Goal: Transaction & Acquisition: Purchase product/service

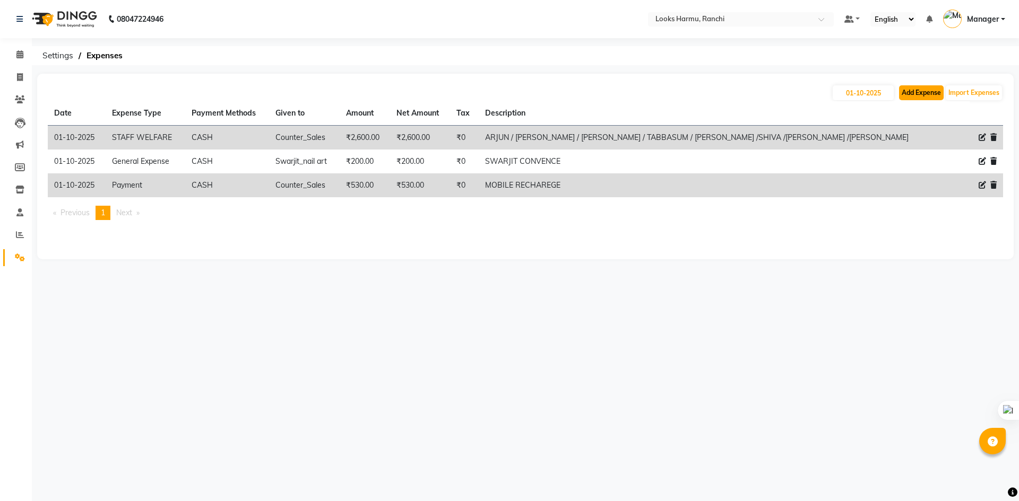
click at [925, 93] on button "Add Expense" at bounding box center [921, 92] width 45 height 15
select select "1"
select select "5241"
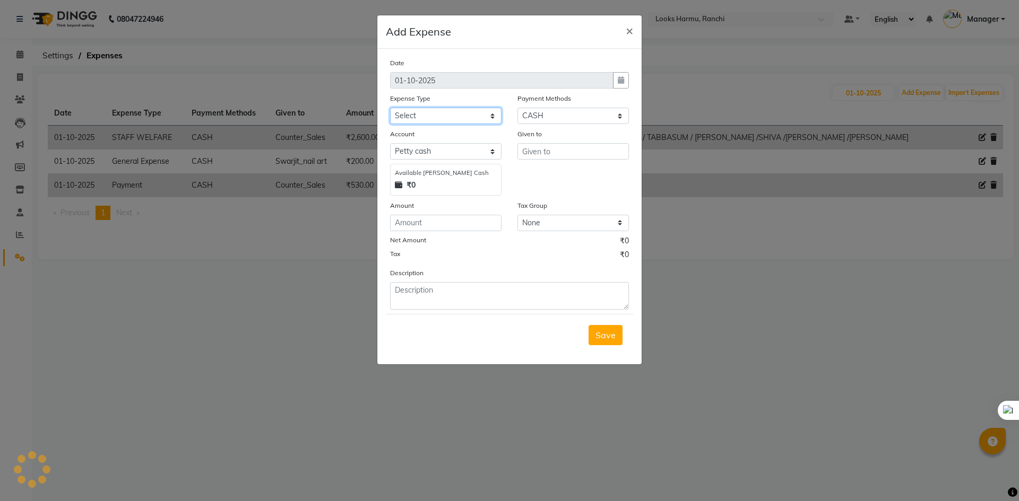
click at [498, 118] on select "Select Accommodation Aesthetics Bank Deposit BLINKIT Cash Handover Client Refun…" at bounding box center [445, 116] width 111 height 16
select select "19731"
click at [390, 108] on select "Select Accommodation Aesthetics Bank Deposit BLINKIT Cash Handover Client Refun…" at bounding box center [445, 116] width 111 height 16
click at [555, 148] on input "text" at bounding box center [572, 151] width 111 height 16
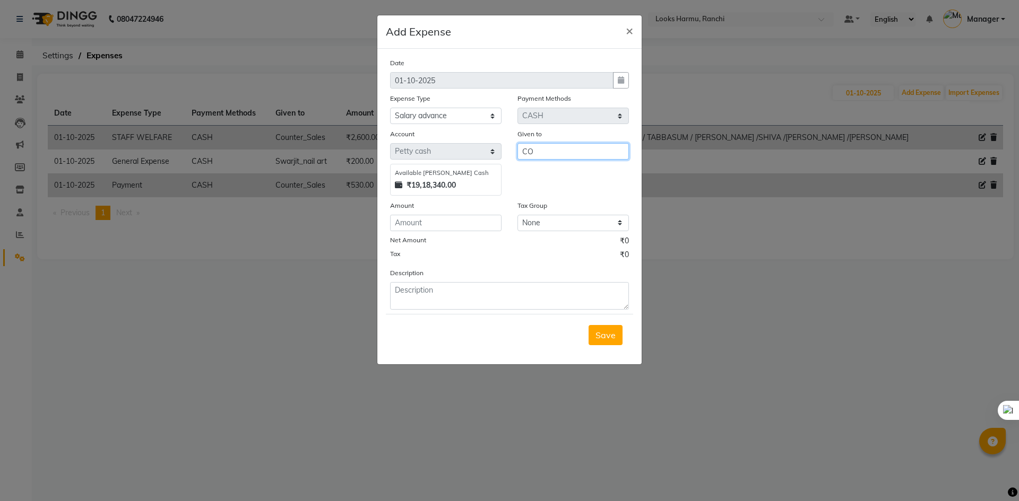
type input "C"
type input "Counter_Sales"
type input "2000"
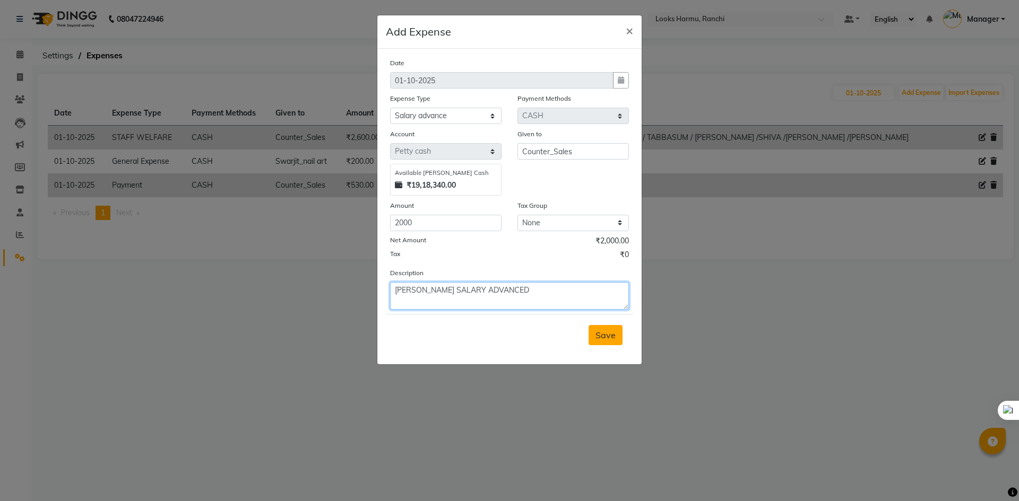
type textarea "BHOMIKA SALARY ADVANCED"
click at [596, 333] on span "Save" at bounding box center [605, 335] width 20 height 11
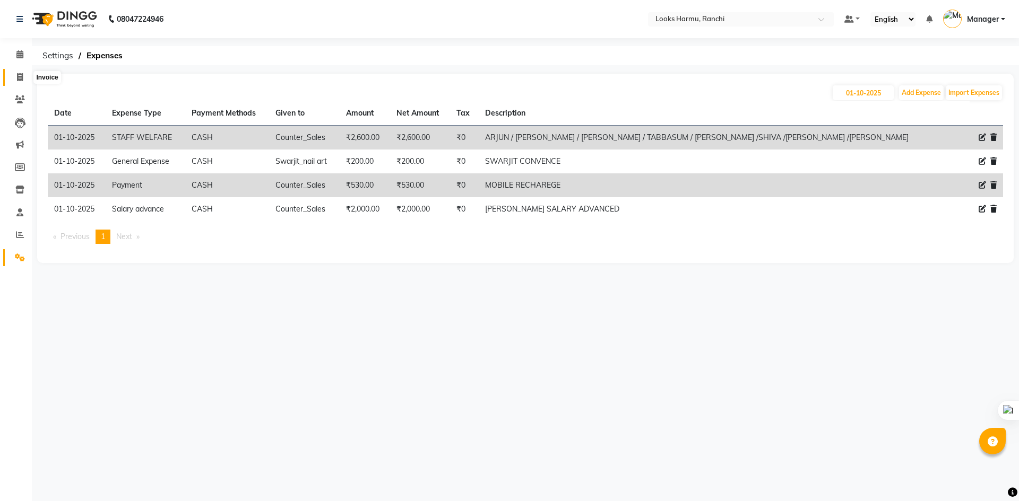
click at [20, 76] on icon at bounding box center [20, 77] width 6 height 8
select select "service"
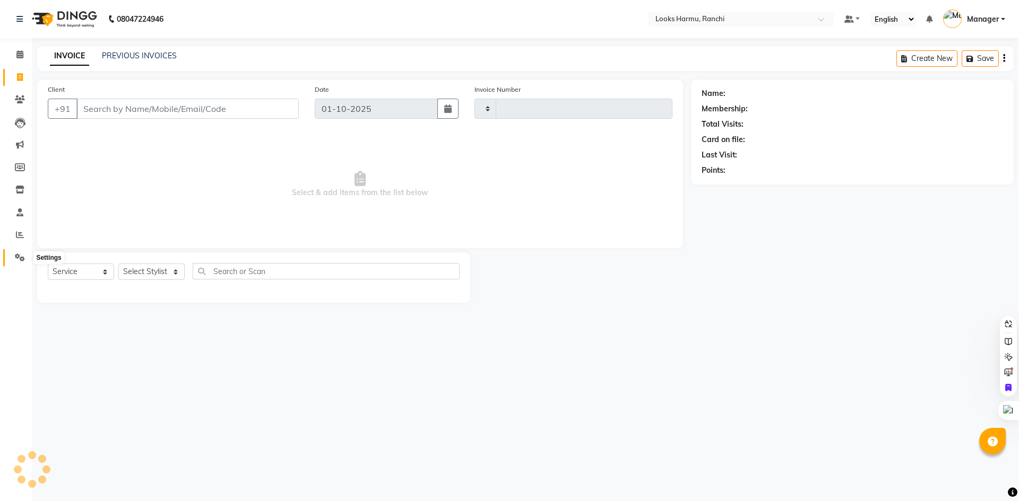
type input "1373"
select select "6247"
select select "V"
select select "47538"
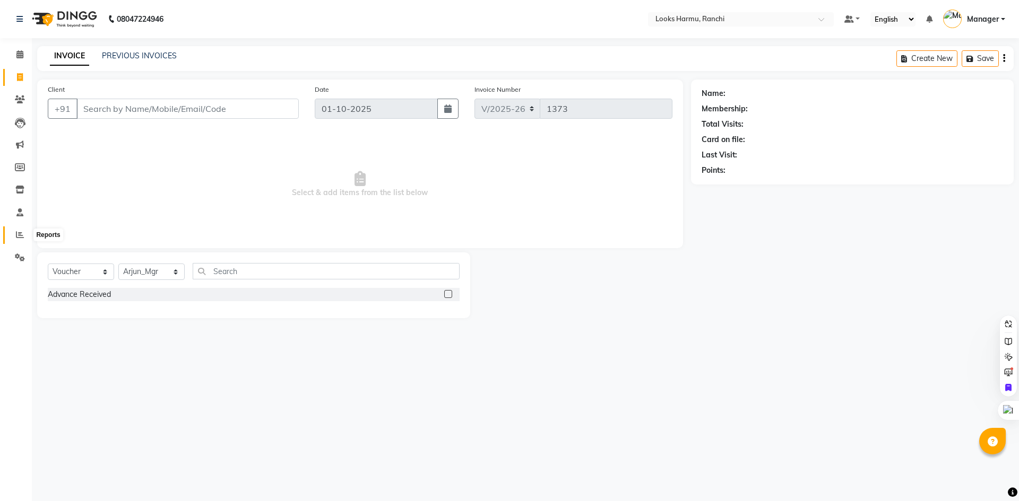
click at [18, 233] on icon at bounding box center [20, 235] width 8 height 8
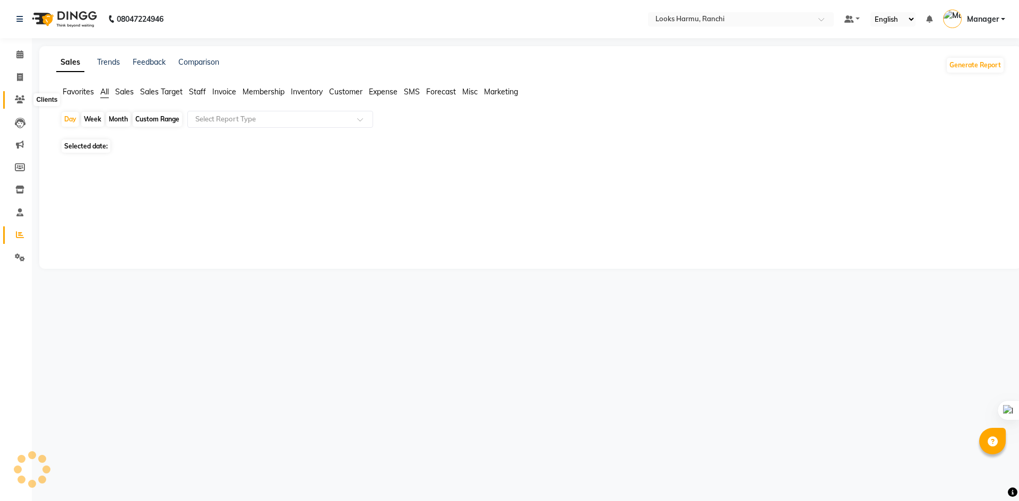
click at [15, 94] on span at bounding box center [20, 100] width 19 height 12
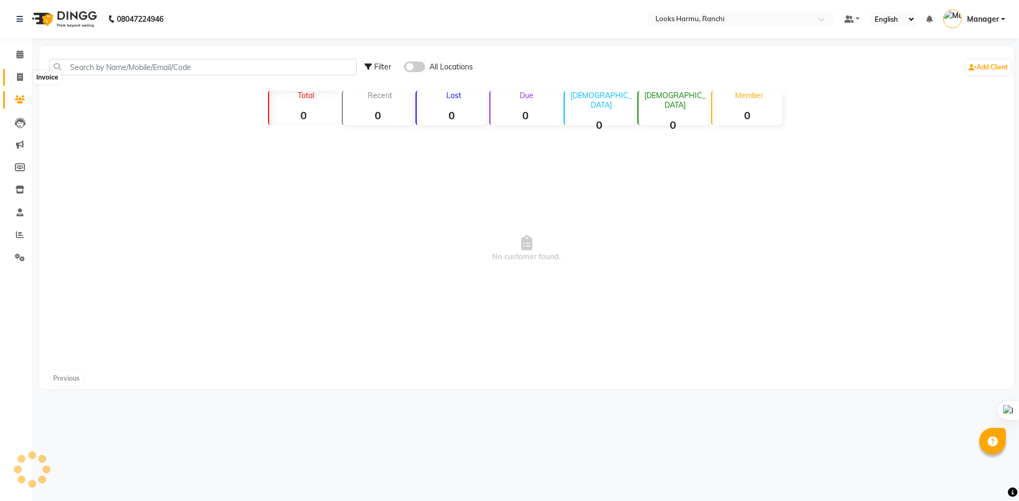
click at [23, 76] on span at bounding box center [20, 78] width 19 height 12
select select "service"
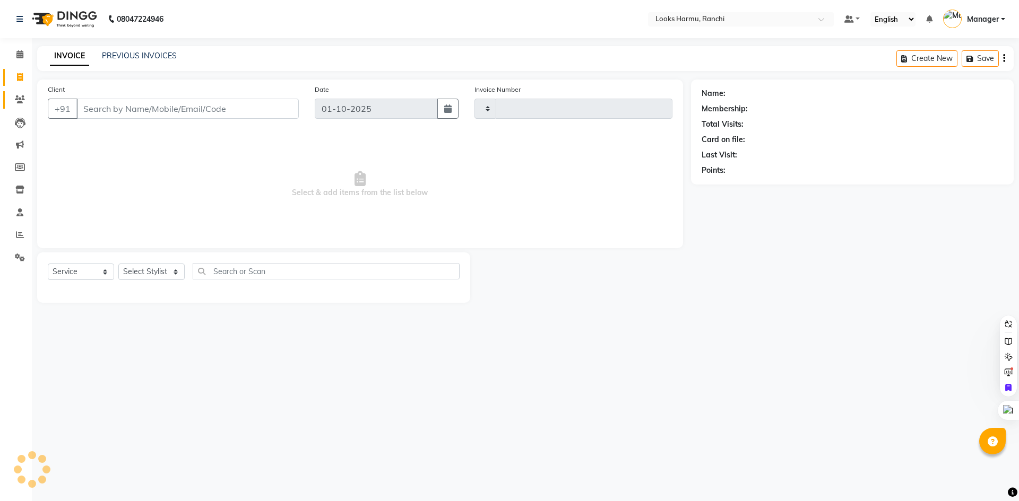
click at [19, 93] on link "Clients" at bounding box center [15, 100] width 25 height 18
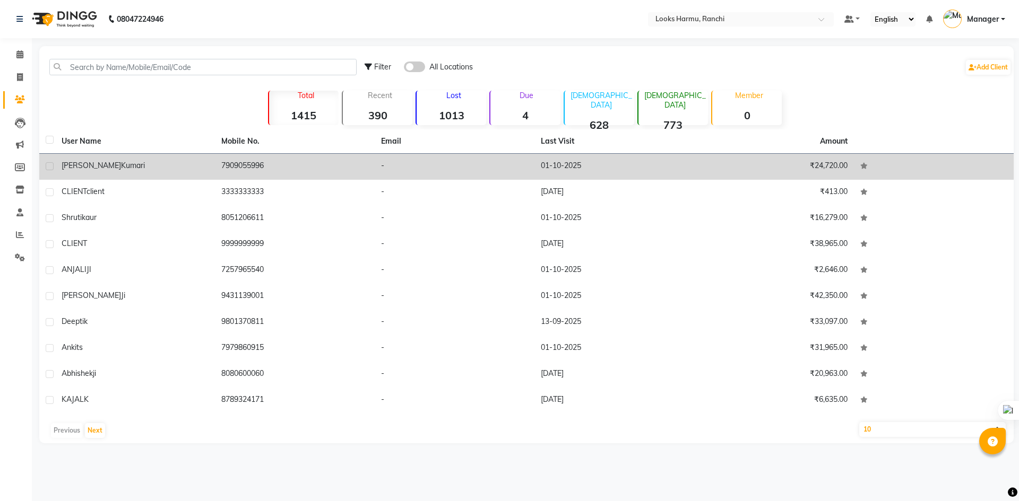
drag, startPoint x: 220, startPoint y: 163, endPoint x: 294, endPoint y: 160, distance: 74.4
click at [294, 160] on td "7909055996" at bounding box center [295, 167] width 160 height 26
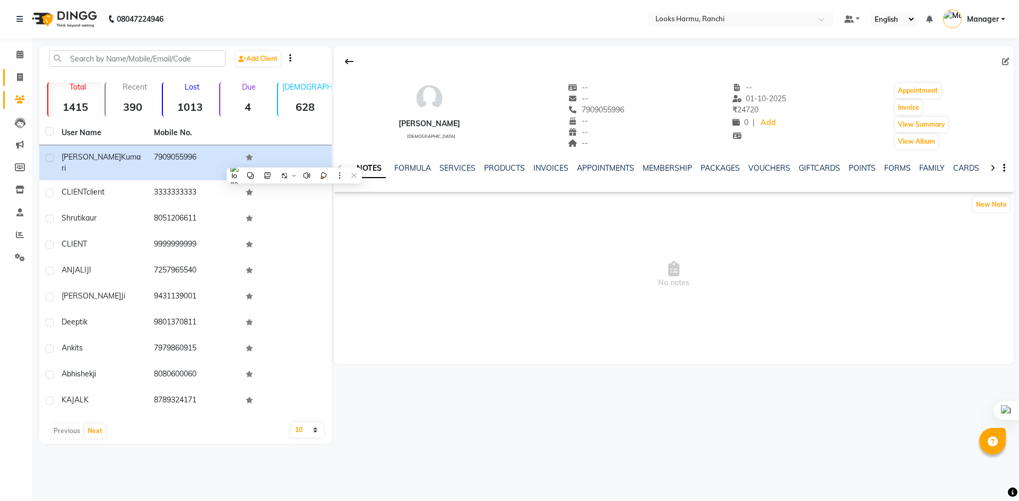
click at [19, 72] on span at bounding box center [20, 78] width 19 height 12
select select "service"
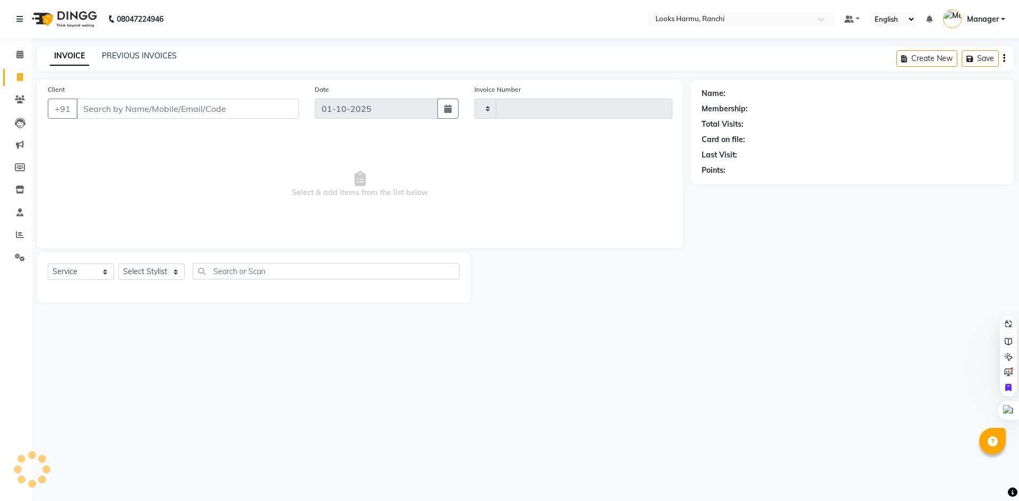
click at [89, 105] on input "Client" at bounding box center [187, 109] width 222 height 20
type input "7909055996"
type input "1373"
select select "6247"
type input "7909055996"
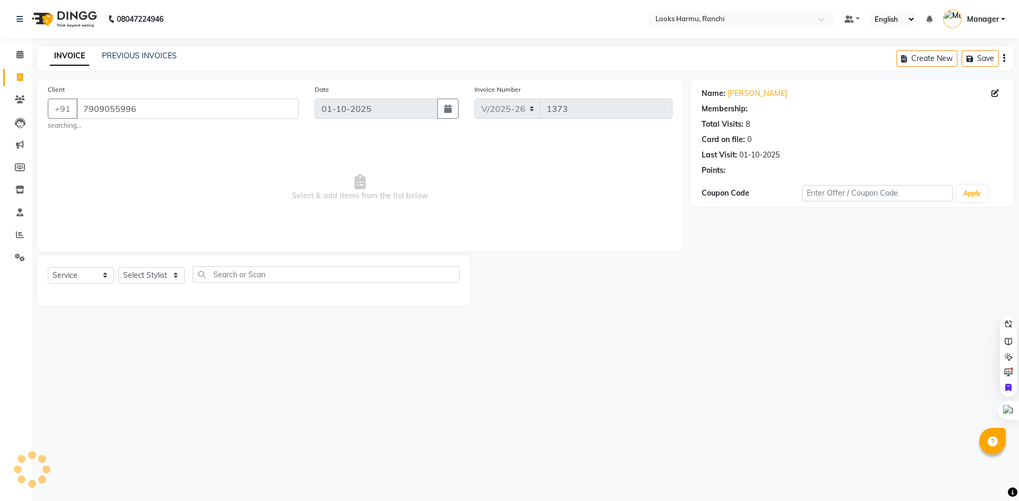
select select "V"
select select "47538"
select select "1: Object"
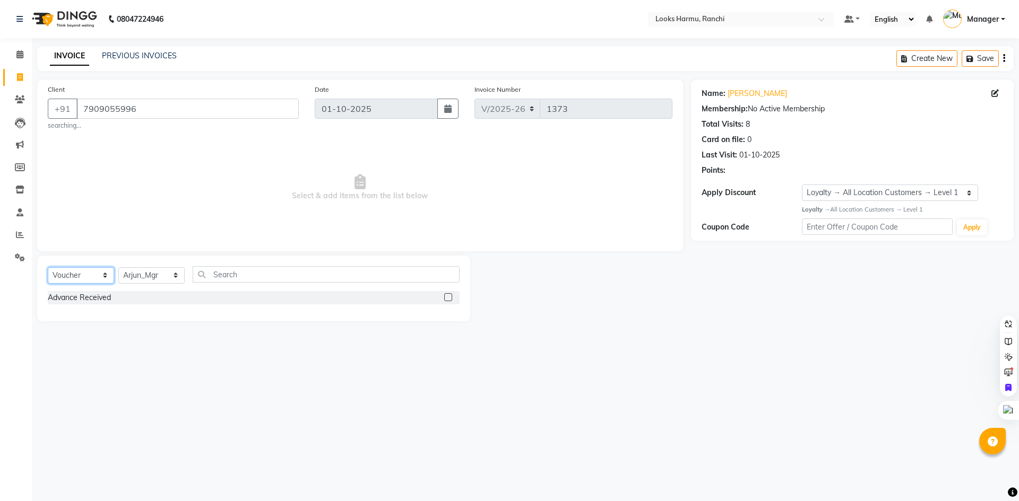
click at [94, 276] on select "Select Service Product Membership Package Voucher Prepaid Gift Card" at bounding box center [81, 275] width 66 height 16
select select "P"
click at [48, 267] on select "Select Service Product Membership Package Voucher Prepaid Gift Card" at bounding box center [81, 275] width 66 height 16
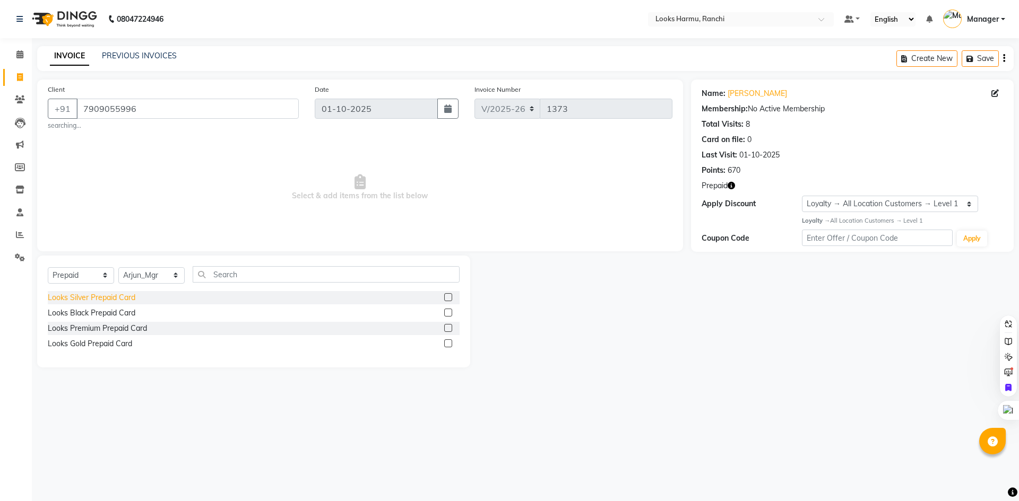
click at [112, 294] on div "Looks Silver Prepaid Card" at bounding box center [92, 297] width 88 height 11
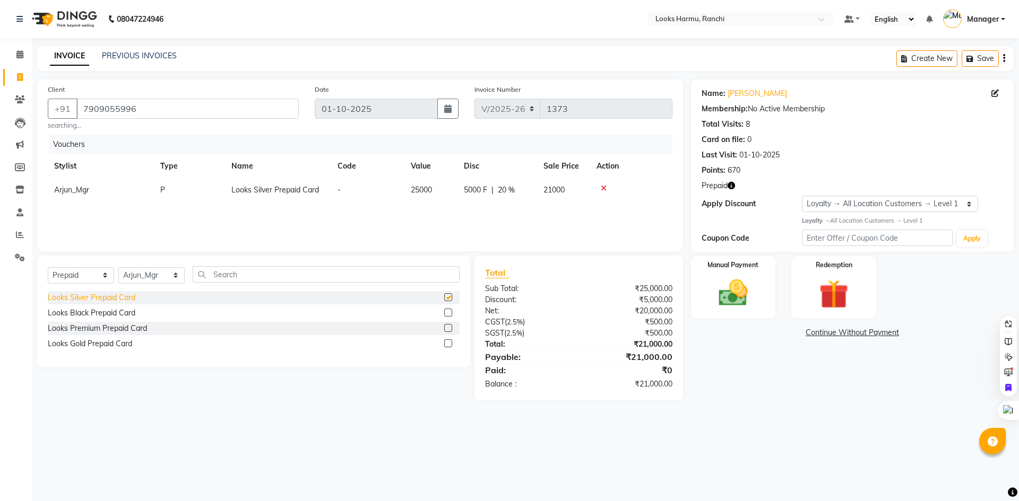
checkbox input "false"
click at [602, 187] on icon at bounding box center [604, 188] width 6 height 7
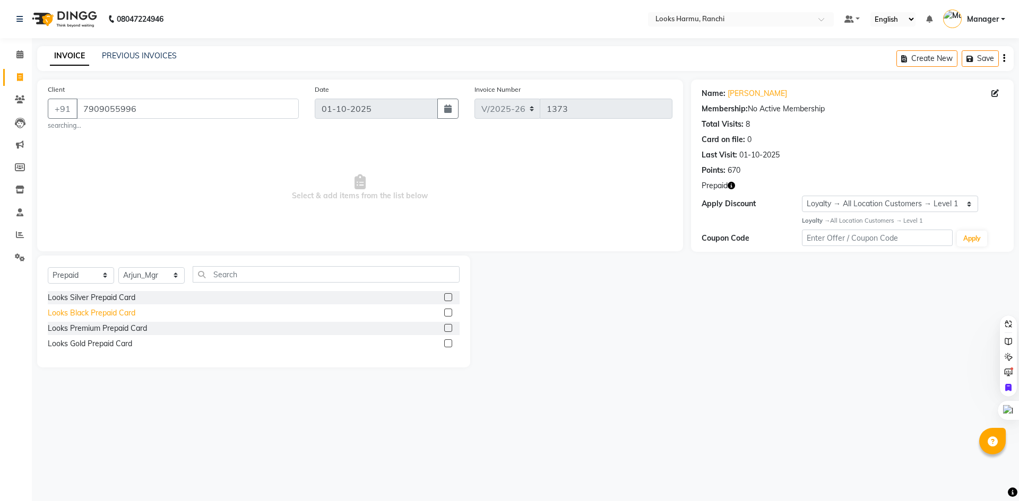
click at [116, 316] on div "Looks Black Prepaid Card" at bounding box center [92, 313] width 88 height 11
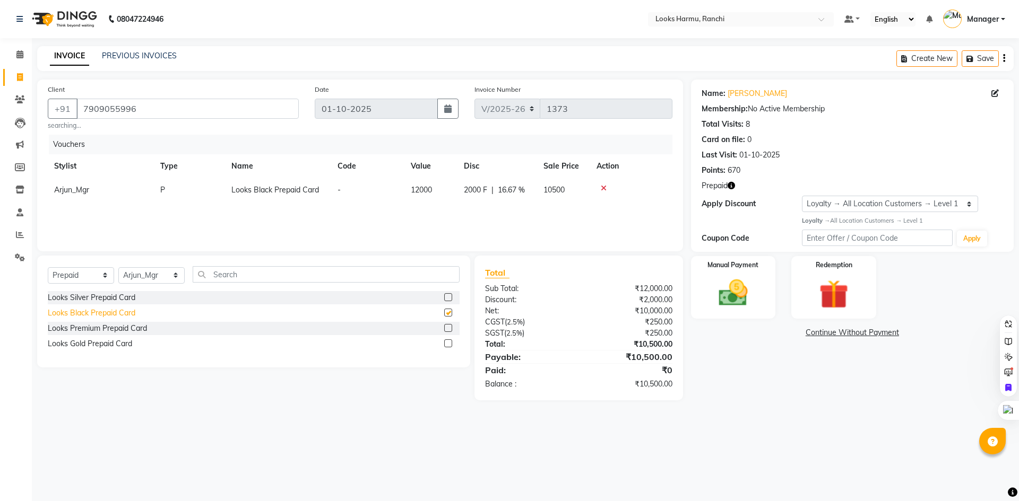
checkbox input "false"
click at [741, 303] on img at bounding box center [732, 293] width 49 height 35
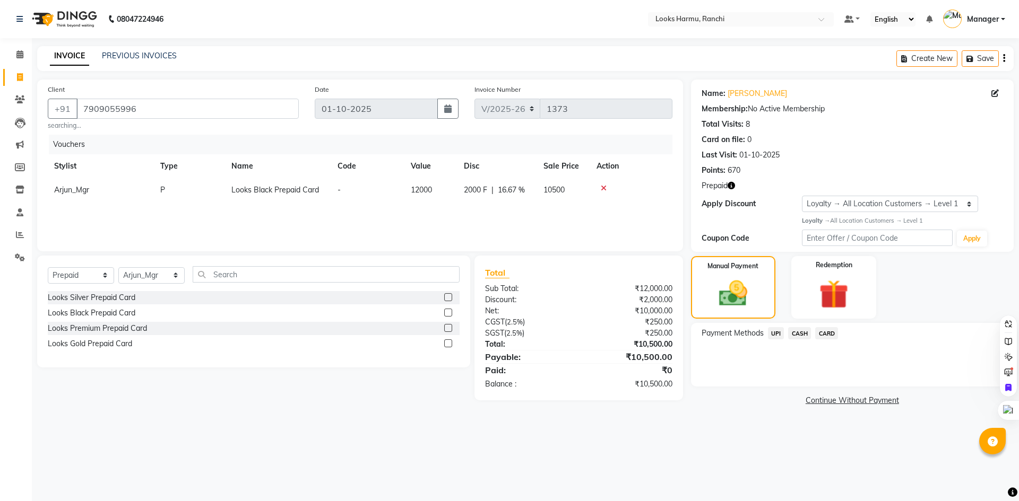
click at [777, 333] on span "UPI" at bounding box center [776, 333] width 16 height 12
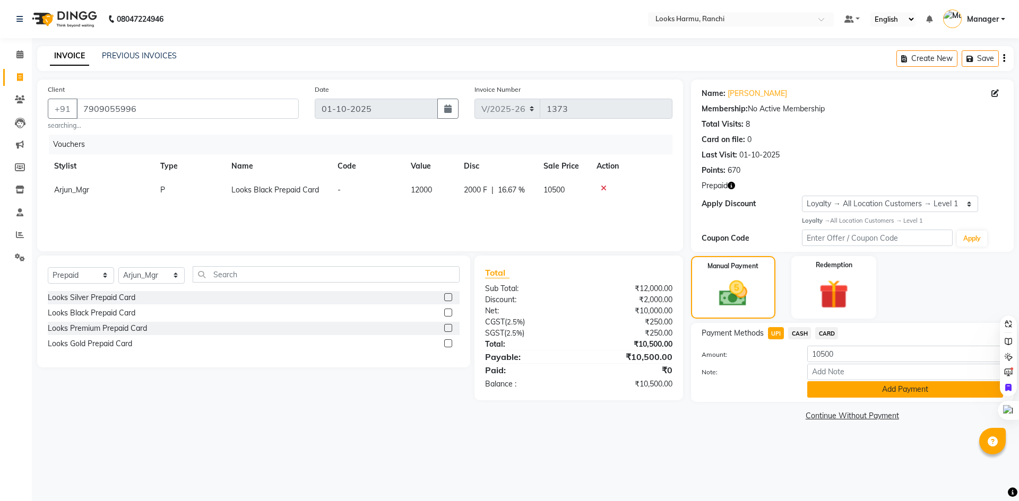
click at [819, 390] on button "Add Payment" at bounding box center [905, 389] width 196 height 16
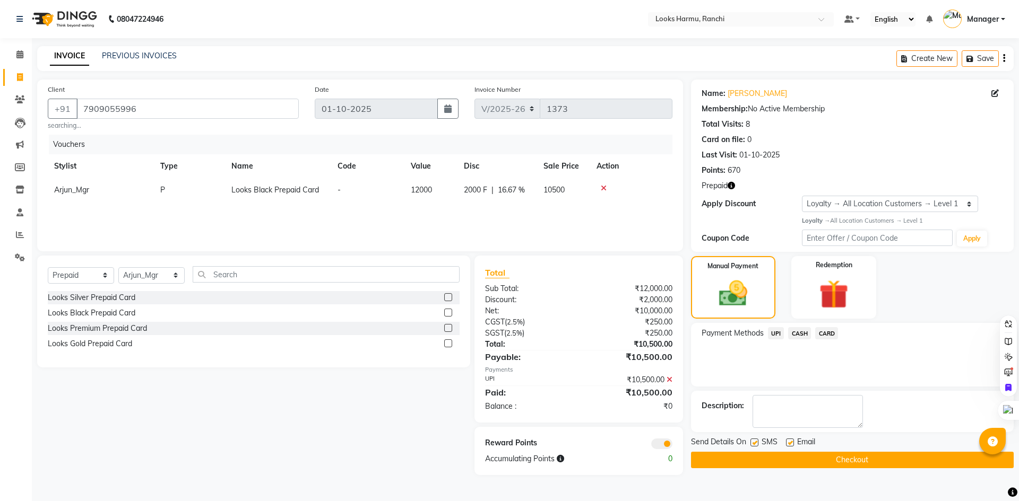
click at [843, 459] on button "Checkout" at bounding box center [852, 460] width 323 height 16
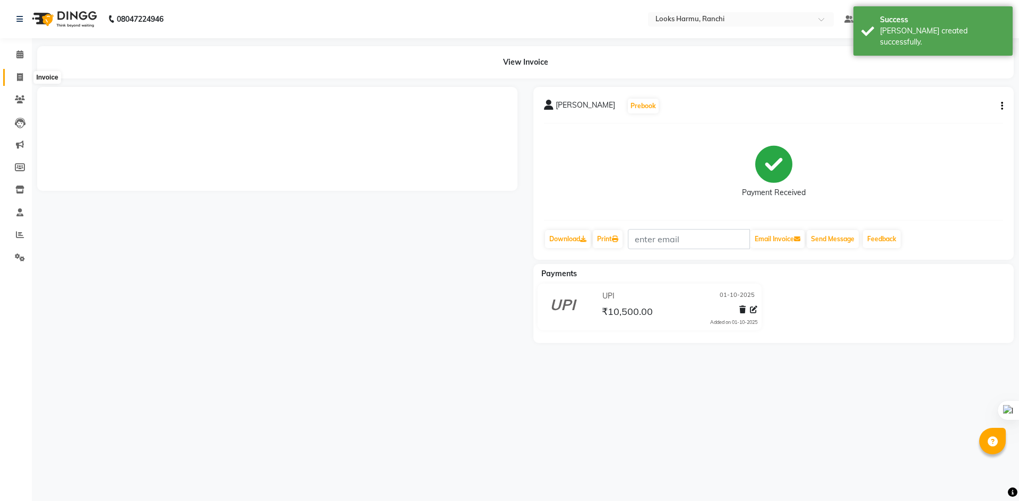
click at [21, 76] on icon at bounding box center [20, 77] width 6 height 8
select select "service"
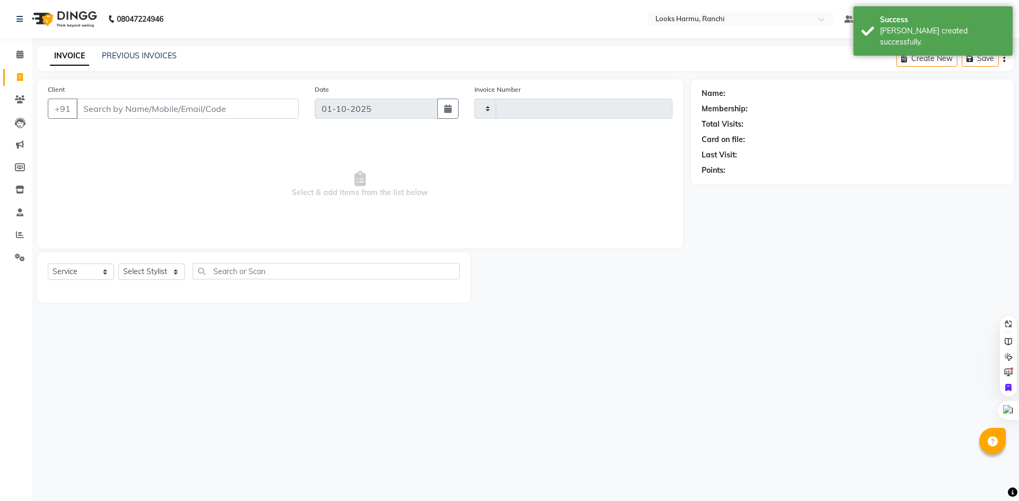
type input "1374"
select select "6247"
click at [15, 227] on link "Reports" at bounding box center [15, 236] width 25 height 18
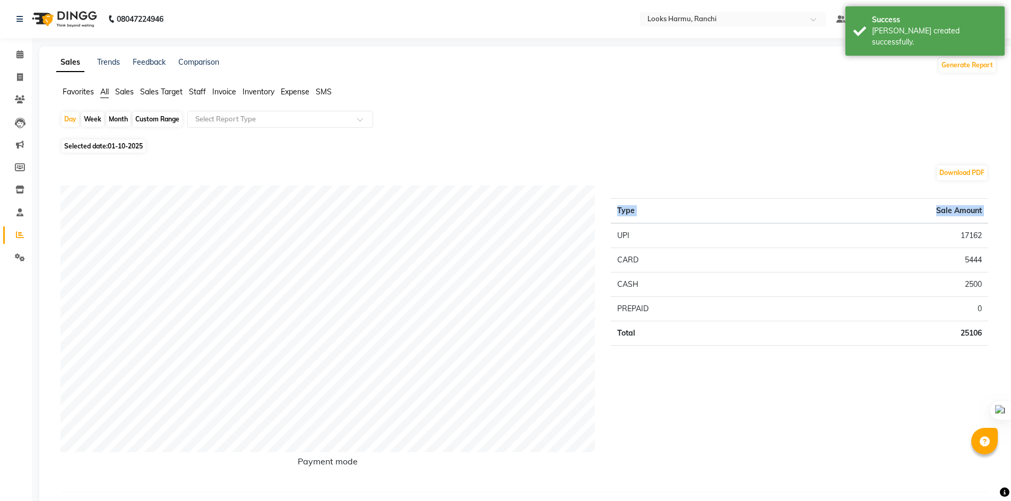
drag, startPoint x: 618, startPoint y: 232, endPoint x: 1018, endPoint y: 312, distance: 408.4
click at [1011, 312] on html "08047224946 Select Location × Looks Harmu, Ranchi Default Panel My Panel Englis…" at bounding box center [505, 250] width 1011 height 501
copy thead "Type Sale Amount"
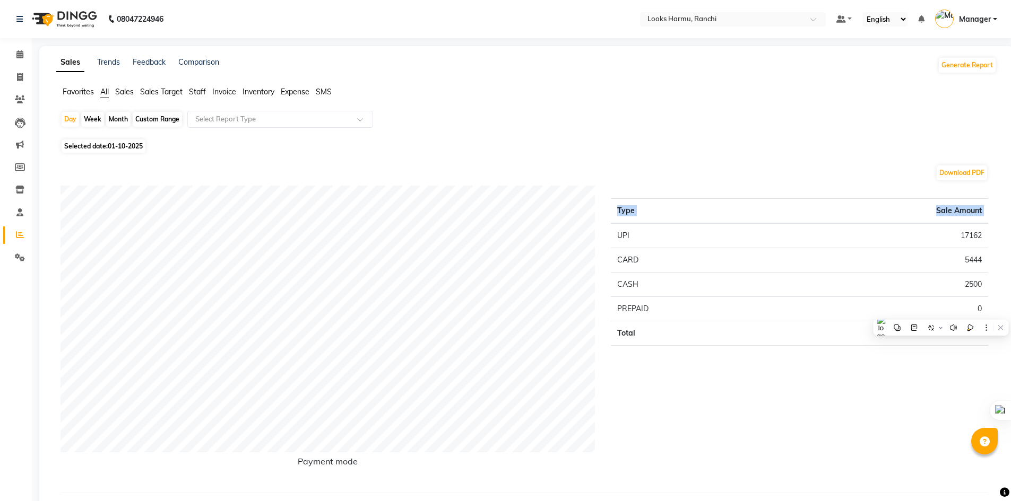
copy thead "Type Sale Amount"
click at [591, 62] on div "Sales Trends Feedback Comparison Generate Report" at bounding box center [526, 65] width 953 height 17
drag, startPoint x: 11, startPoint y: 85, endPoint x: 22, endPoint y: 82, distance: 12.1
click at [12, 85] on link "Invoice" at bounding box center [15, 78] width 25 height 18
select select "service"
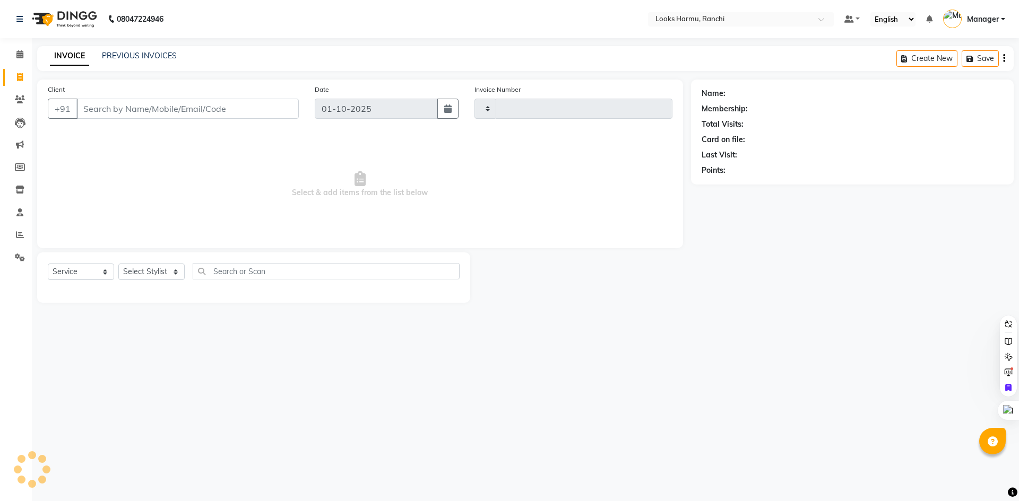
type input "1374"
select select "6247"
select select "V"
select select "47538"
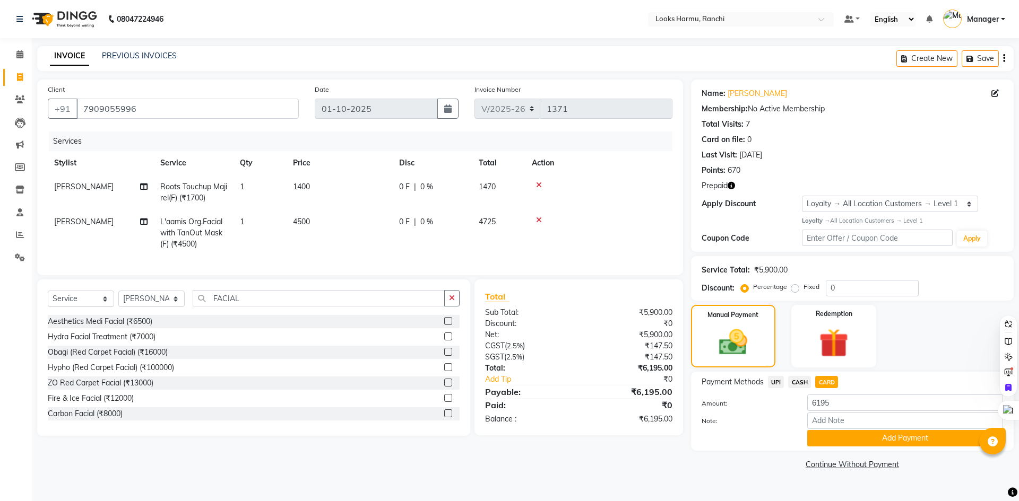
select select "6247"
select select "service"
select select "47147"
select select "1: Object"
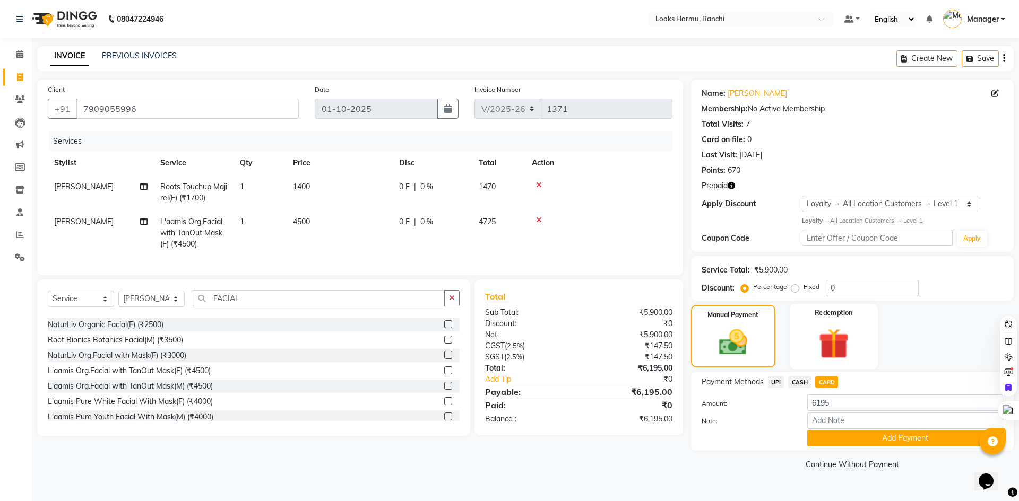
click at [831, 334] on img at bounding box center [833, 344] width 49 height 38
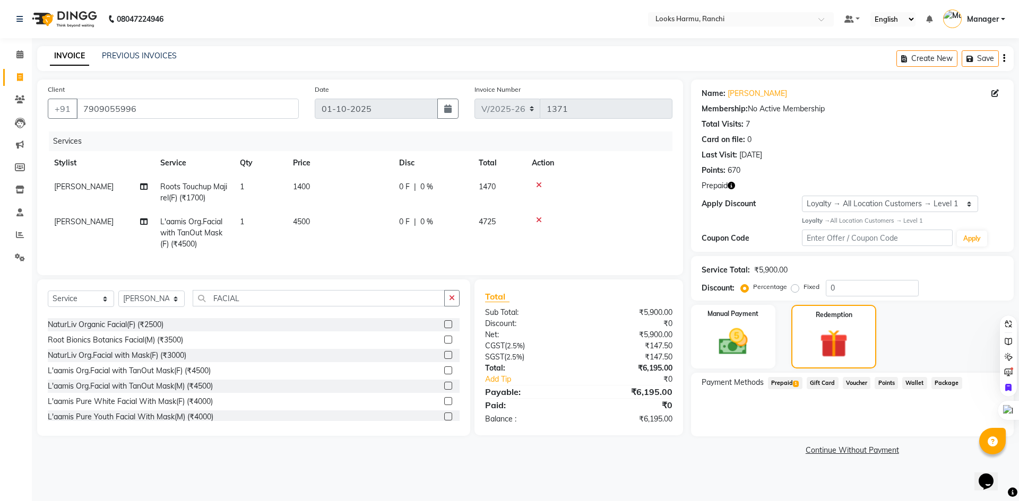
click at [783, 382] on span "Prepaid 1" at bounding box center [785, 383] width 34 height 12
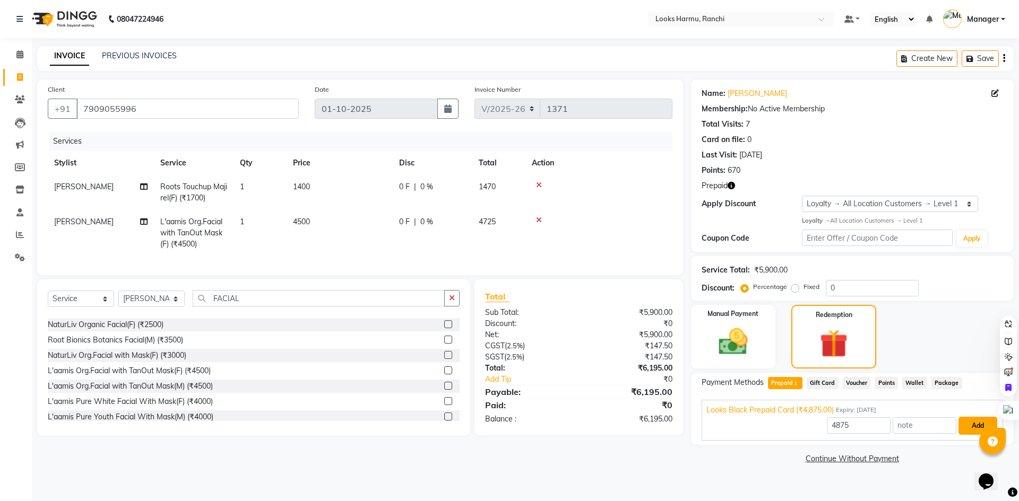
click at [973, 429] on button "Add" at bounding box center [977, 426] width 39 height 18
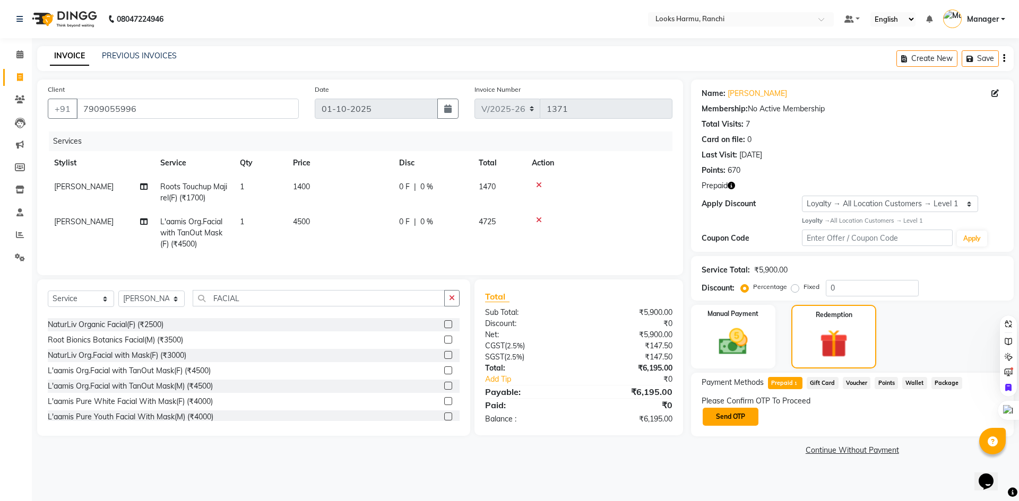
click at [727, 418] on button "Send OTP" at bounding box center [731, 417] width 56 height 18
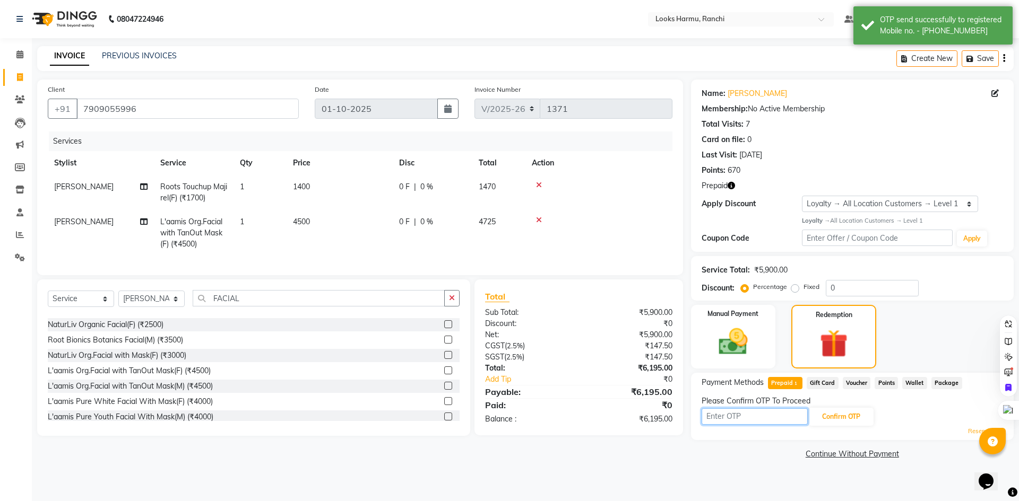
click at [765, 410] on input "text" at bounding box center [754, 417] width 106 height 16
click at [909, 153] on div "Last Visit: [DATE]" at bounding box center [851, 155] width 301 height 11
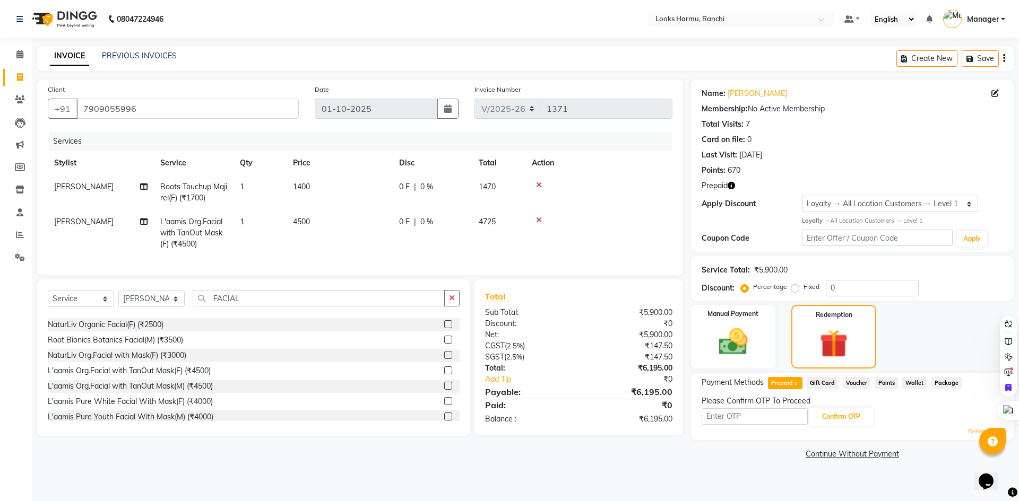
click at [536, 184] on icon at bounding box center [539, 184] width 6 height 7
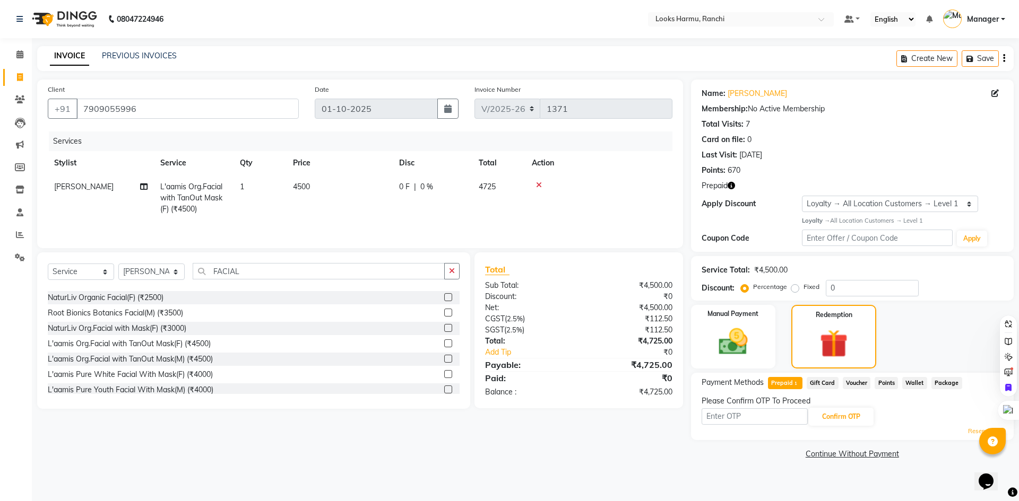
click at [816, 379] on span "Gift Card" at bounding box center [823, 383] width 32 height 12
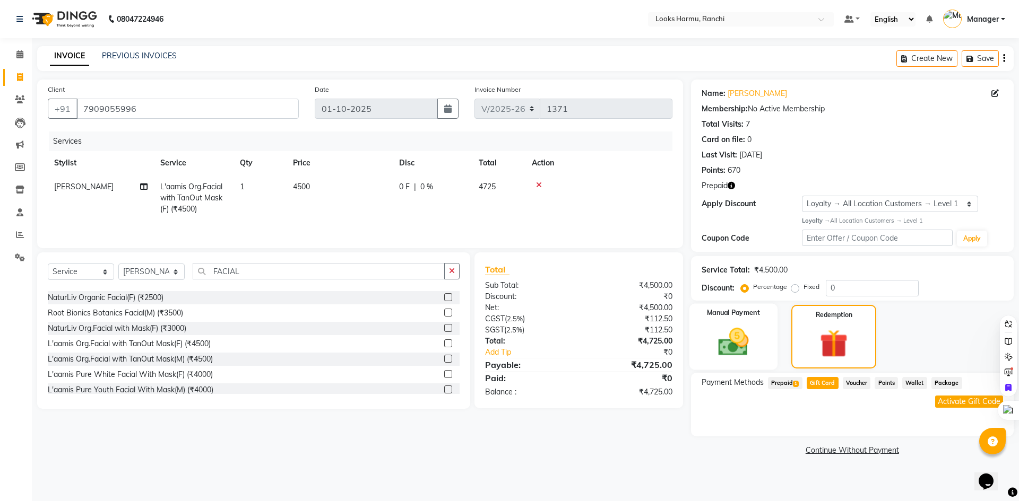
click at [741, 344] on img at bounding box center [732, 342] width 49 height 35
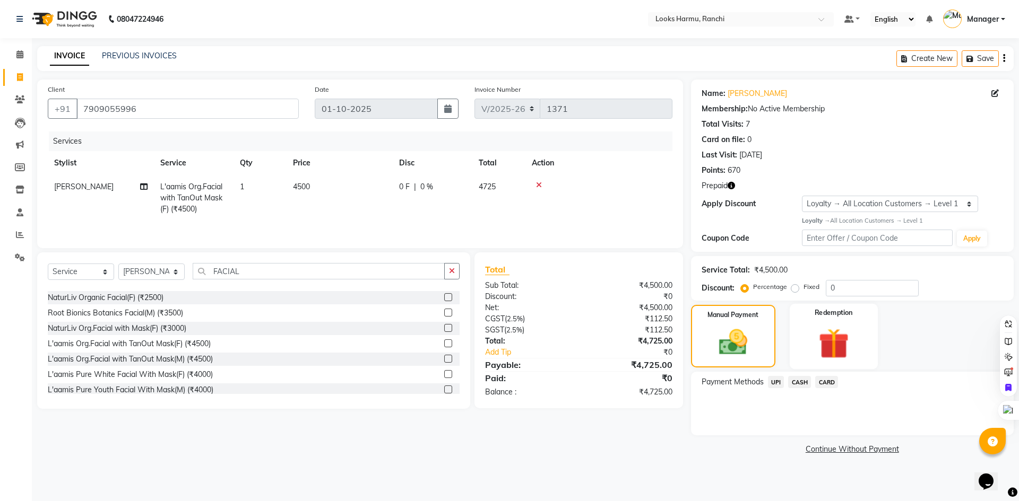
click at [820, 343] on img at bounding box center [833, 344] width 49 height 38
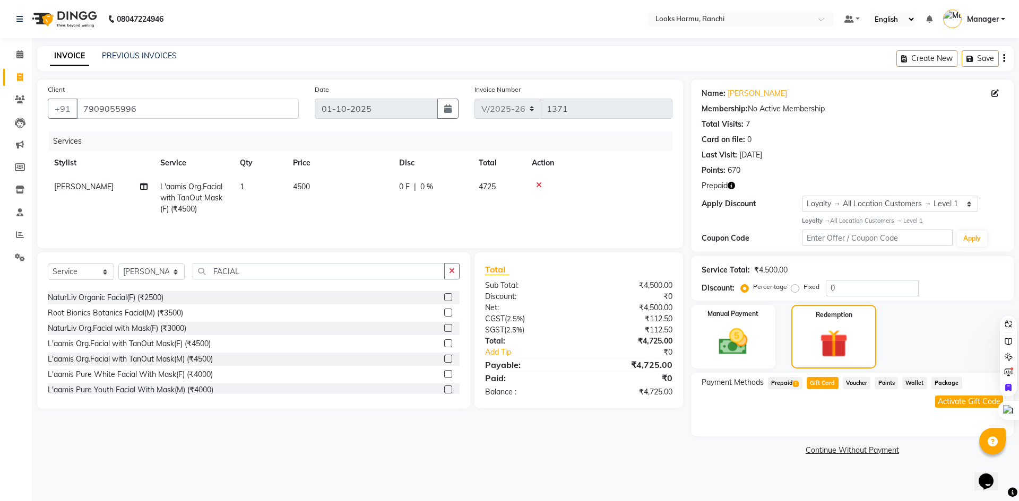
click at [776, 380] on span "Prepaid 1" at bounding box center [785, 383] width 34 height 12
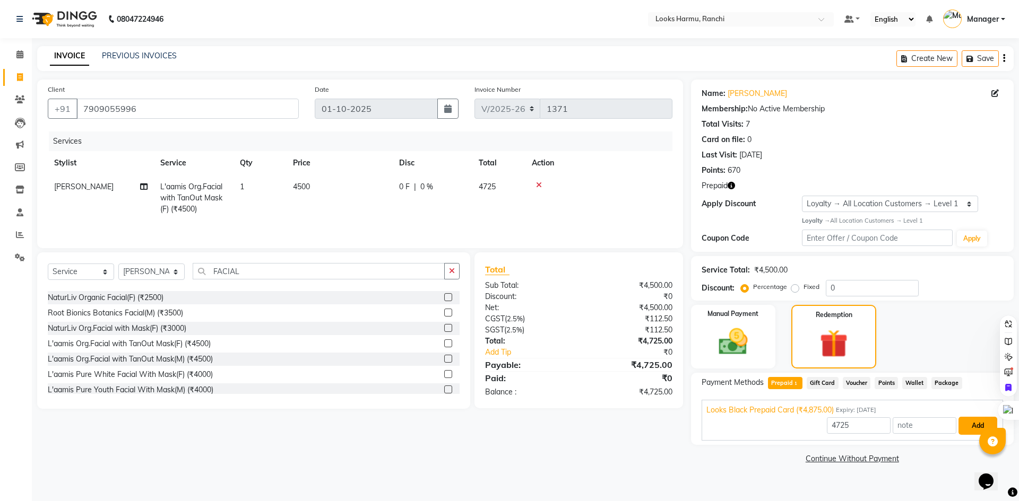
click at [979, 425] on button "Add" at bounding box center [977, 426] width 39 height 18
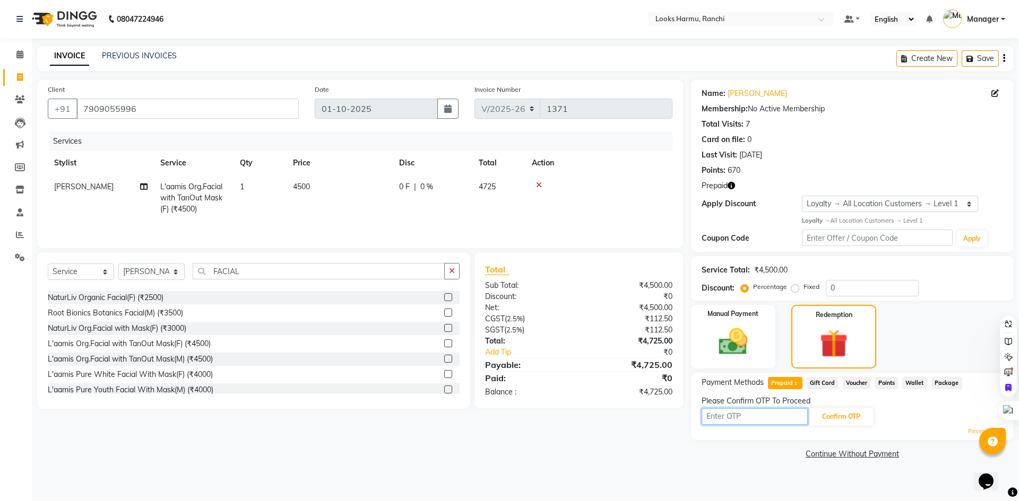
click at [735, 417] on input "text" at bounding box center [754, 417] width 106 height 16
type input "9800"
click at [859, 418] on button "Confirm OTP" at bounding box center [841, 417] width 65 height 18
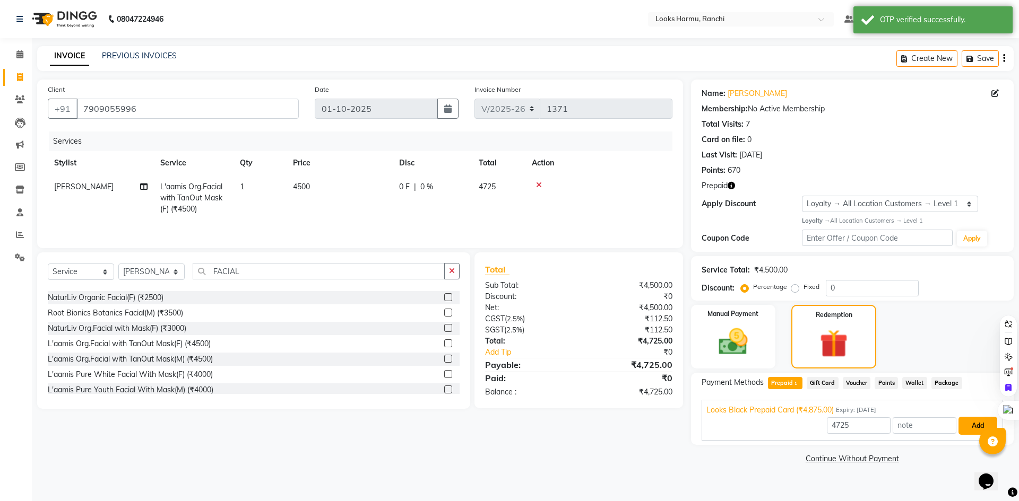
click at [973, 432] on button "Add" at bounding box center [977, 426] width 39 height 18
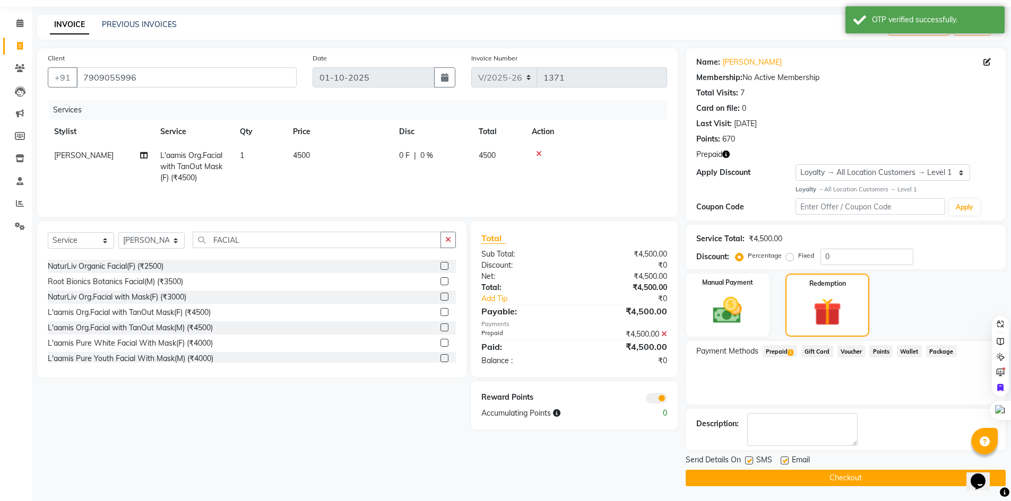
scroll to position [32, 0]
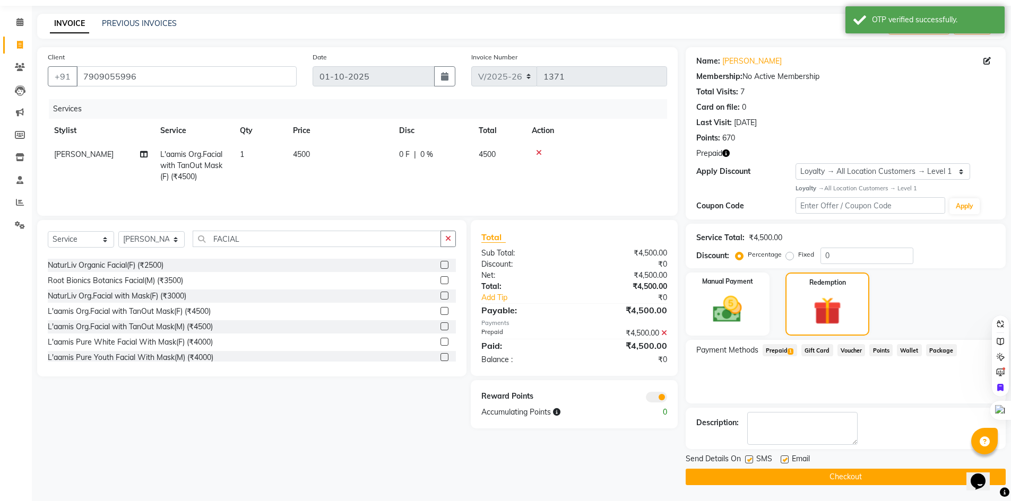
click at [863, 473] on button "Checkout" at bounding box center [846, 477] width 320 height 16
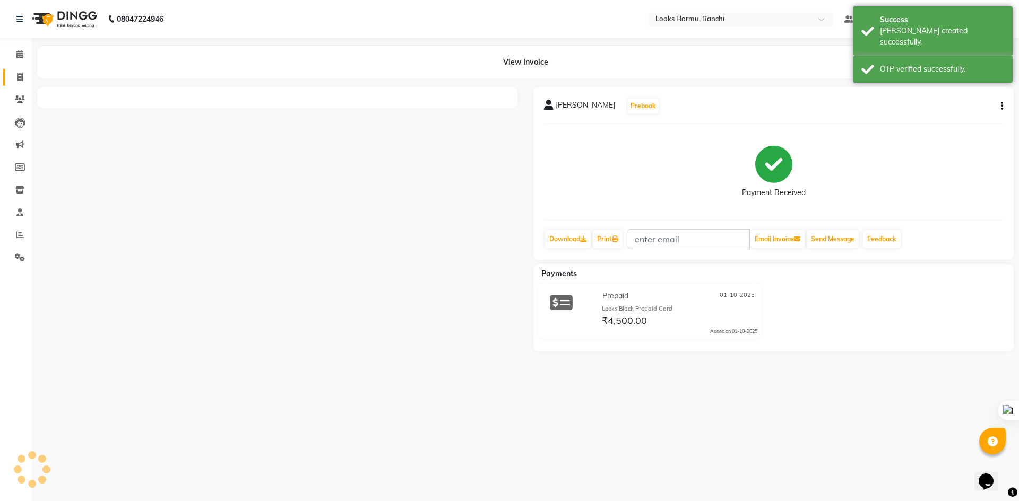
click at [23, 80] on icon at bounding box center [20, 77] width 6 height 8
select select "service"
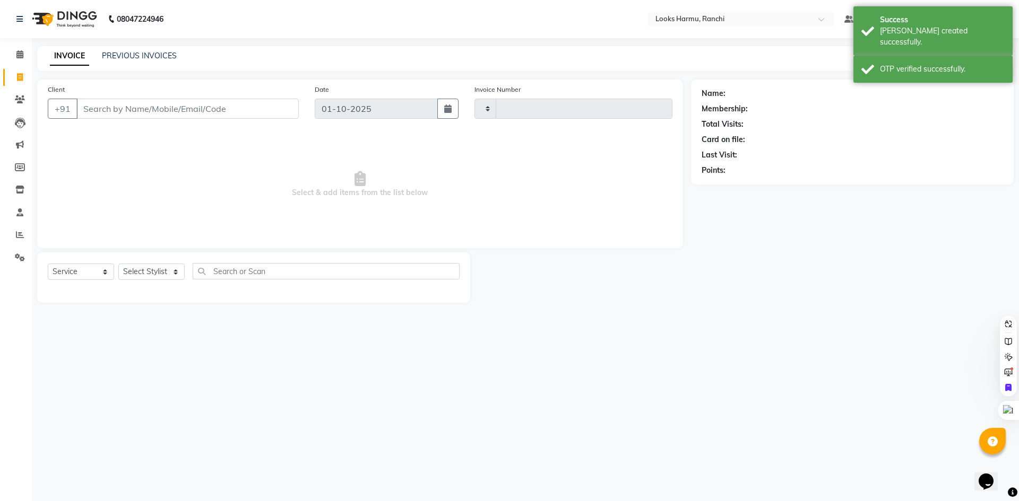
type input "1373"
select select "6247"
select select "V"
select select "47538"
